Goal: Information Seeking & Learning: Learn about a topic

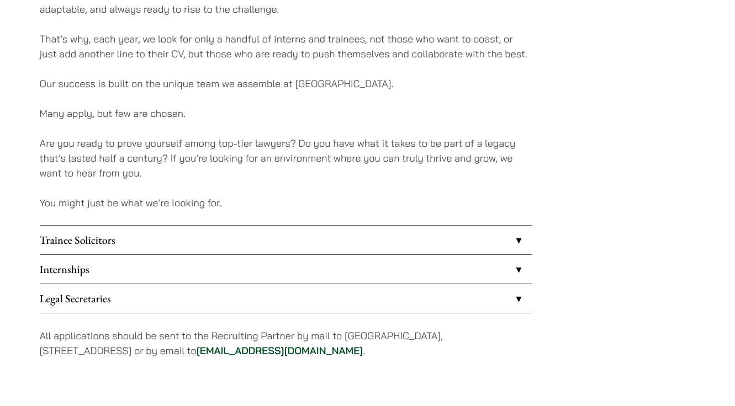
scroll to position [808, 0]
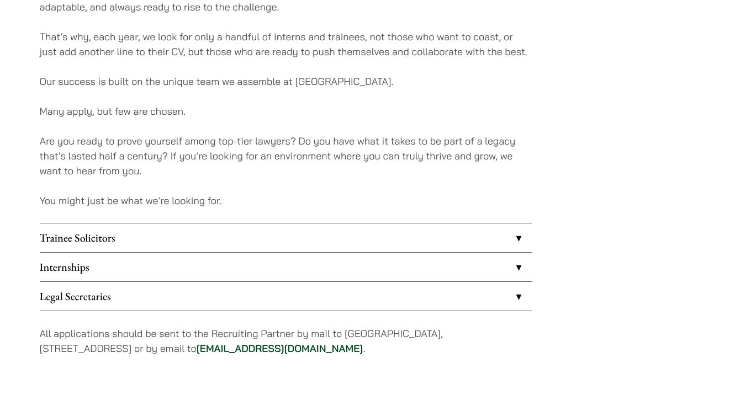
click at [140, 265] on link "Internships" at bounding box center [286, 267] width 492 height 29
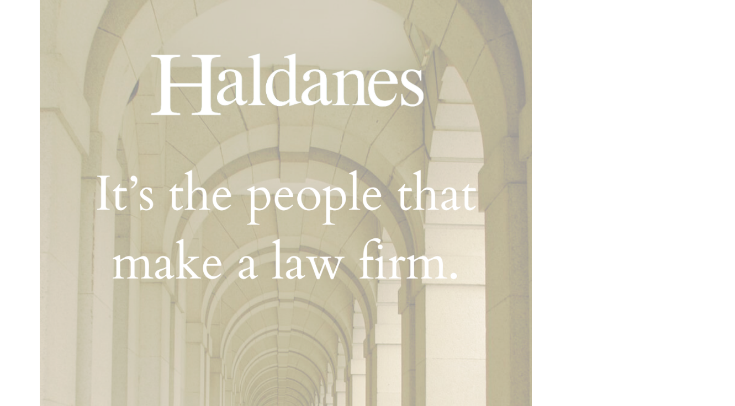
scroll to position [262, 0]
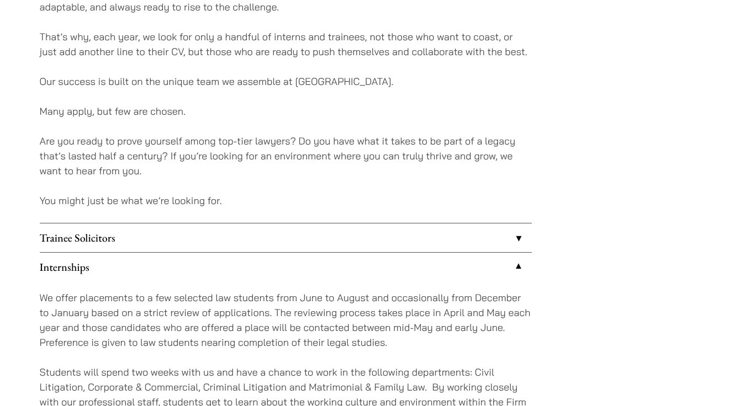
click at [160, 241] on link "Trainee Solicitors" at bounding box center [286, 238] width 492 height 29
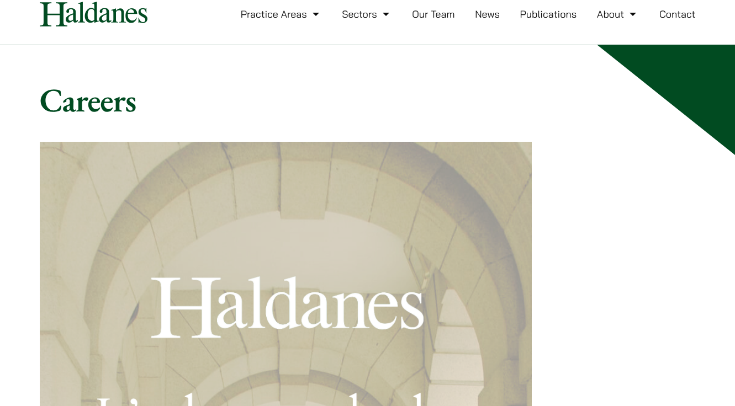
scroll to position [40, 0]
click at [443, 18] on link "Our Team" at bounding box center [433, 13] width 43 height 13
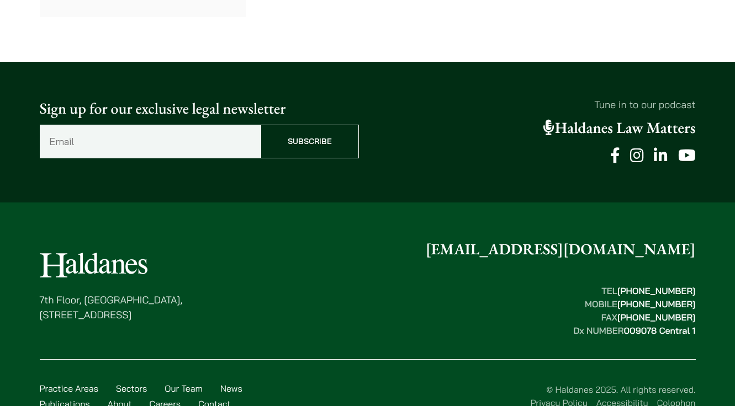
scroll to position [6220, 0]
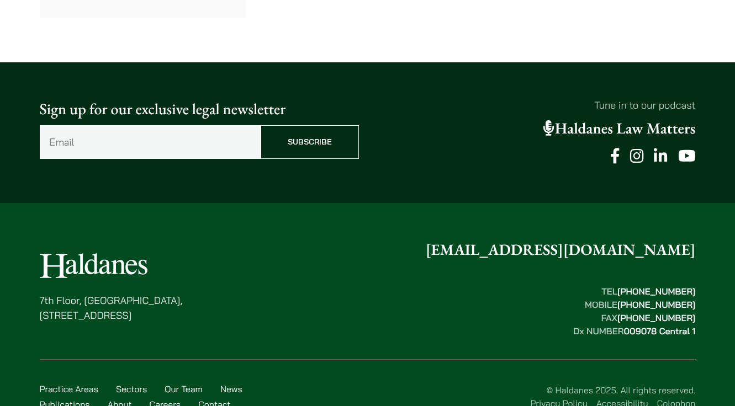
click at [88, 384] on link "Practice Areas" at bounding box center [69, 389] width 59 height 11
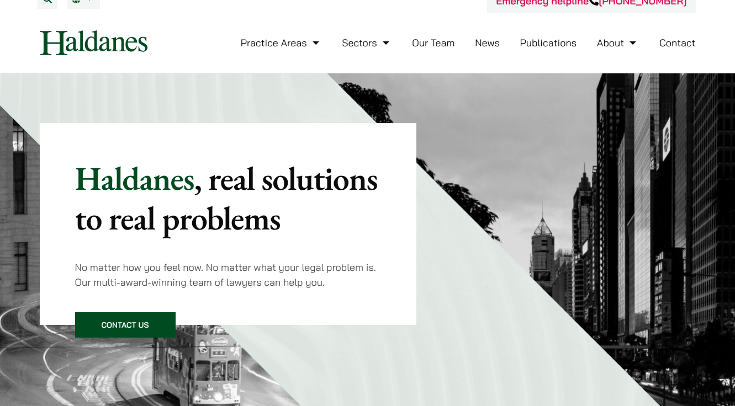
scroll to position [6, 0]
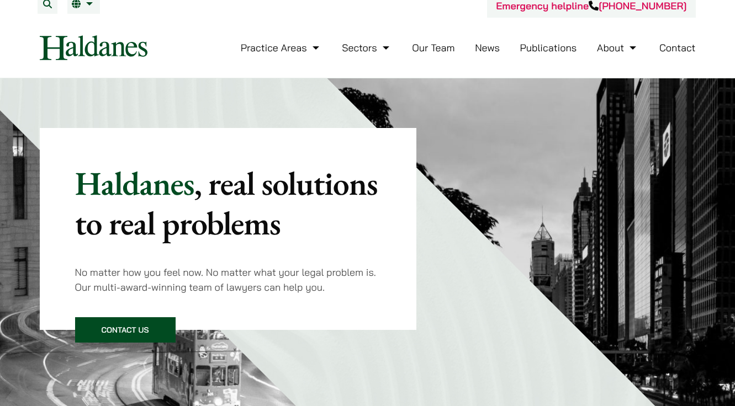
click at [428, 47] on link "Our Team" at bounding box center [433, 47] width 43 height 13
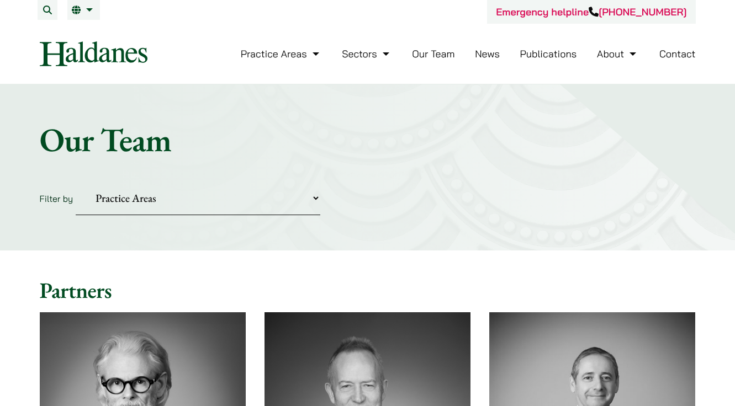
select select "corporate-commercial"
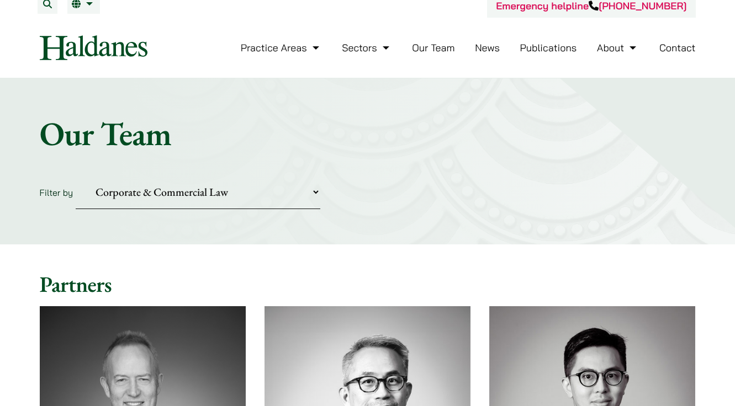
scroll to position [4, 0]
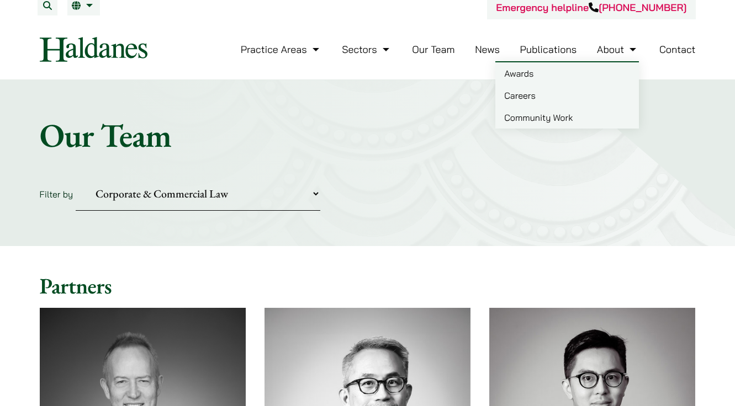
click at [609, 50] on link "About" at bounding box center [618, 49] width 42 height 13
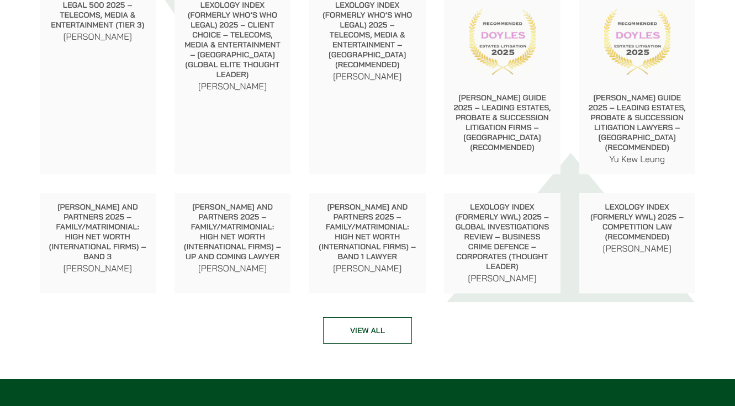
scroll to position [1411, 0]
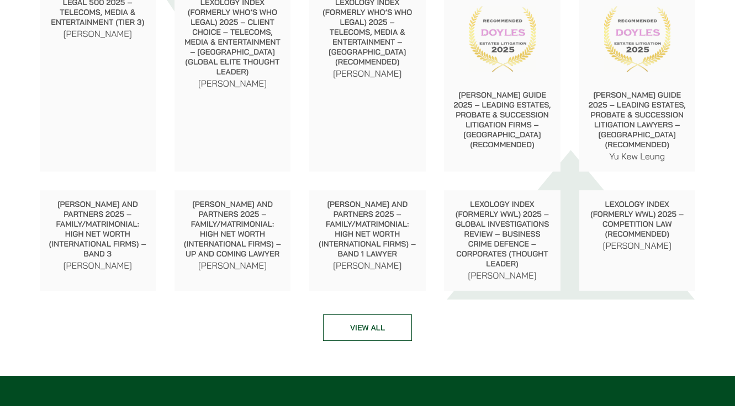
click at [399, 329] on link "View all" at bounding box center [367, 328] width 89 height 26
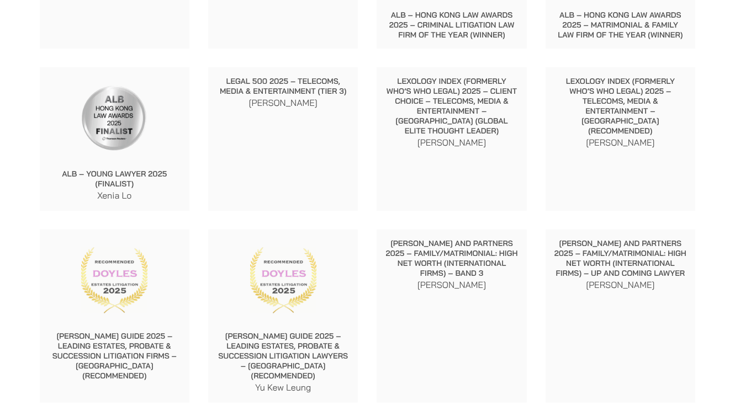
scroll to position [276, 0]
